Goal: Information Seeking & Learning: Learn about a topic

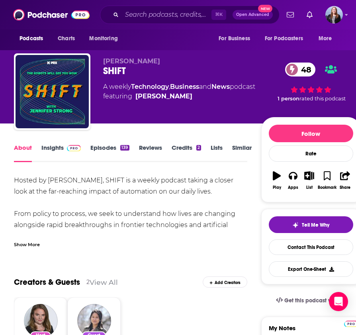
click at [25, 244] on div "Show More" at bounding box center [27, 244] width 26 height 8
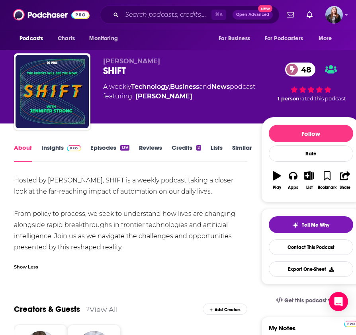
click at [58, 150] on link "Insights" at bounding box center [60, 153] width 39 height 18
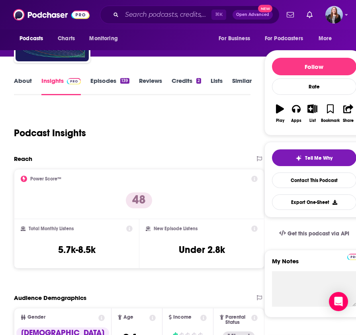
scroll to position [67, 0]
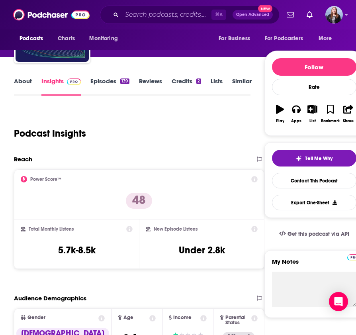
click at [105, 81] on link "Episodes 139" at bounding box center [110, 86] width 39 height 18
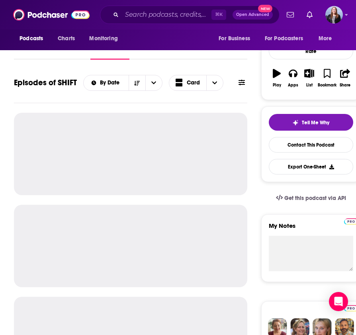
scroll to position [120, 0]
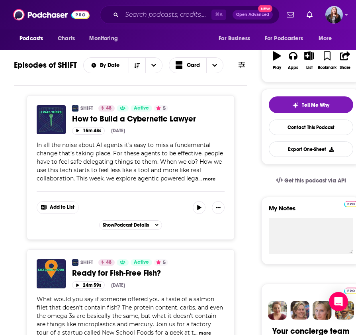
click at [207, 180] on button "more" at bounding box center [209, 179] width 12 height 7
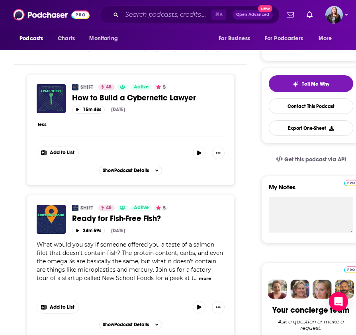
scroll to position [170, 0]
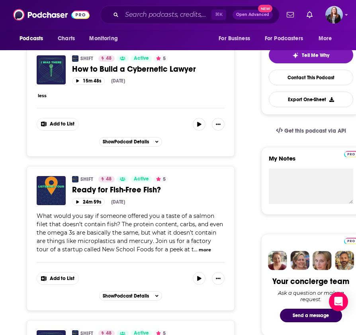
click at [45, 96] on button "less" at bounding box center [42, 96] width 9 height 7
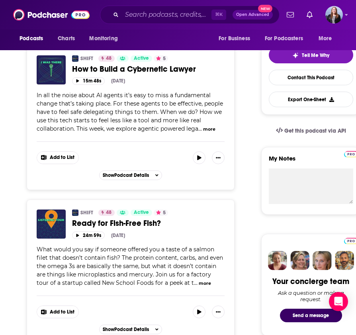
click at [199, 282] on button "more" at bounding box center [205, 283] width 12 height 7
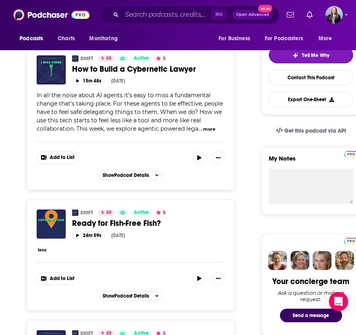
click at [51, 253] on div "less" at bounding box center [131, 250] width 188 height 8
